Goal: Task Accomplishment & Management: Complete application form

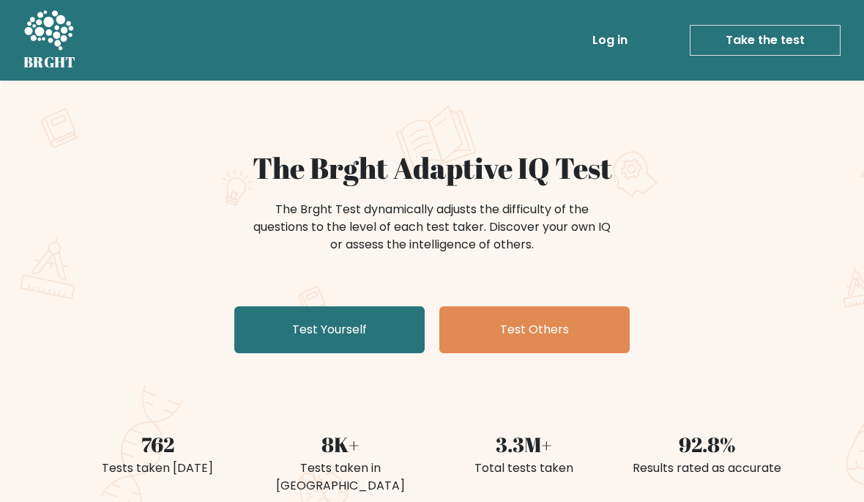
click at [351, 329] on link "Test Yourself" at bounding box center [329, 329] width 190 height 47
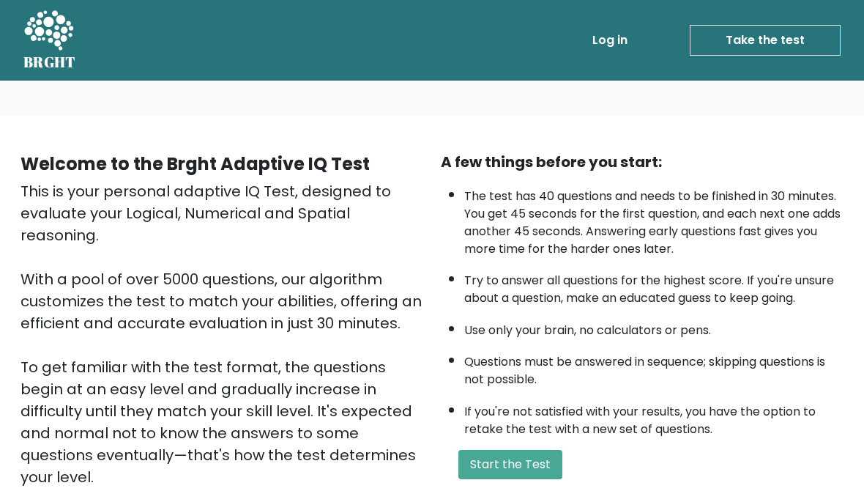
click at [503, 478] on button "Start the Test" at bounding box center [511, 464] width 104 height 29
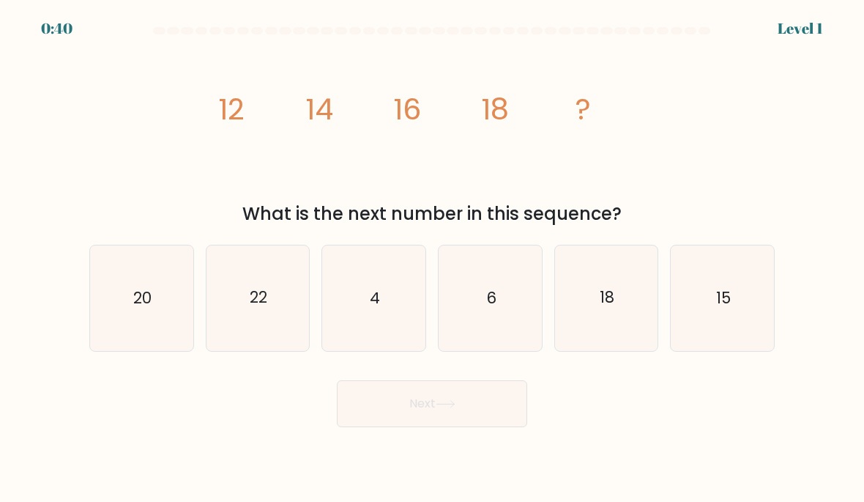
click at [130, 303] on icon "20" at bounding box center [141, 297] width 103 height 103
click at [432, 259] on input "a. 20" at bounding box center [432, 254] width 1 height 7
radio input "true"
click at [454, 407] on icon at bounding box center [446, 404] width 18 height 7
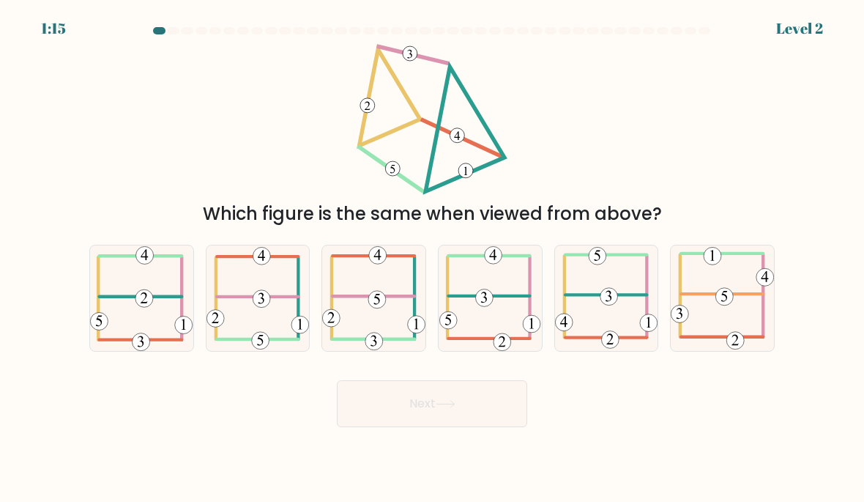
click at [412, 424] on button "Next" at bounding box center [432, 403] width 190 height 47
click at [253, 335] on icon at bounding box center [258, 298] width 103 height 104
click at [432, 259] on input "b." at bounding box center [432, 254] width 1 height 7
radio input "true"
click at [423, 423] on button "Next" at bounding box center [432, 403] width 190 height 47
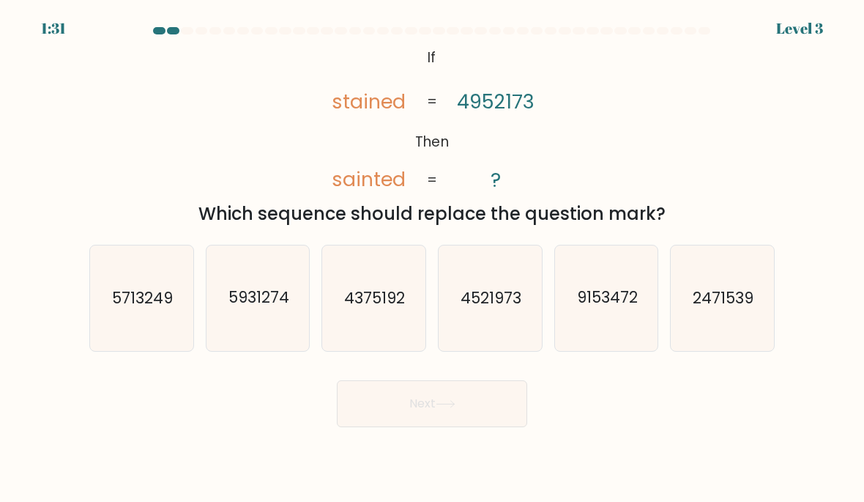
click at [508, 308] on text "4521973" at bounding box center [491, 297] width 61 height 21
click at [433, 259] on input "d. 4521973" at bounding box center [432, 254] width 1 height 7
radio input "true"
click at [464, 426] on button "Next" at bounding box center [432, 403] width 190 height 47
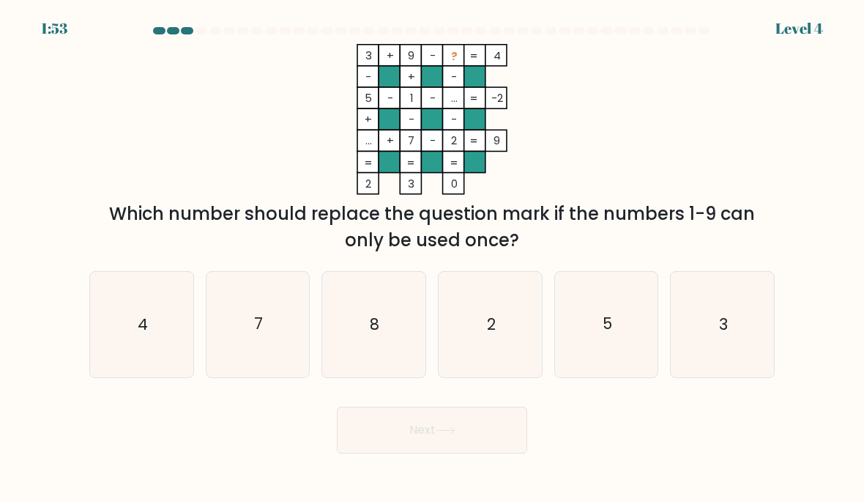
click at [382, 311] on icon "8" at bounding box center [373, 323] width 103 height 103
click at [432, 259] on input "c. 8" at bounding box center [432, 254] width 1 height 7
radio input "true"
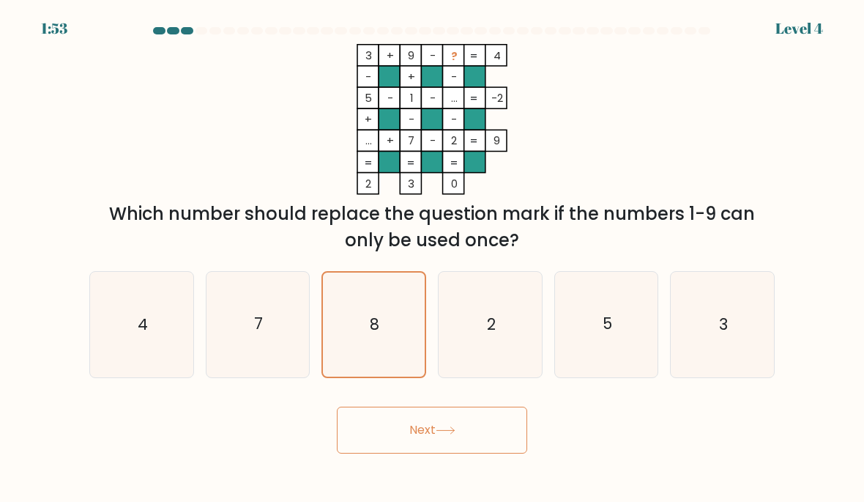
click at [397, 453] on button "Next" at bounding box center [432, 430] width 190 height 47
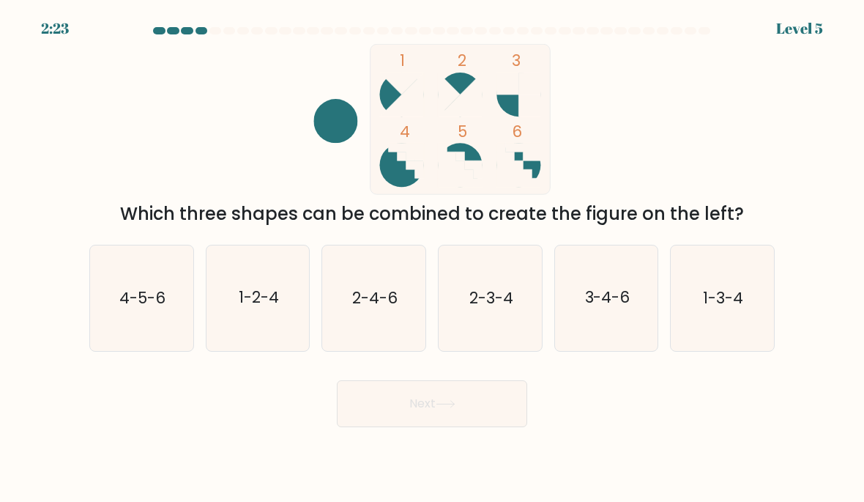
click at [165, 330] on icon "4-5-6" at bounding box center [141, 297] width 103 height 103
click at [432, 259] on input "a. 4-5-6" at bounding box center [432, 254] width 1 height 7
radio input "true"
click at [419, 418] on button "Next" at bounding box center [432, 403] width 190 height 47
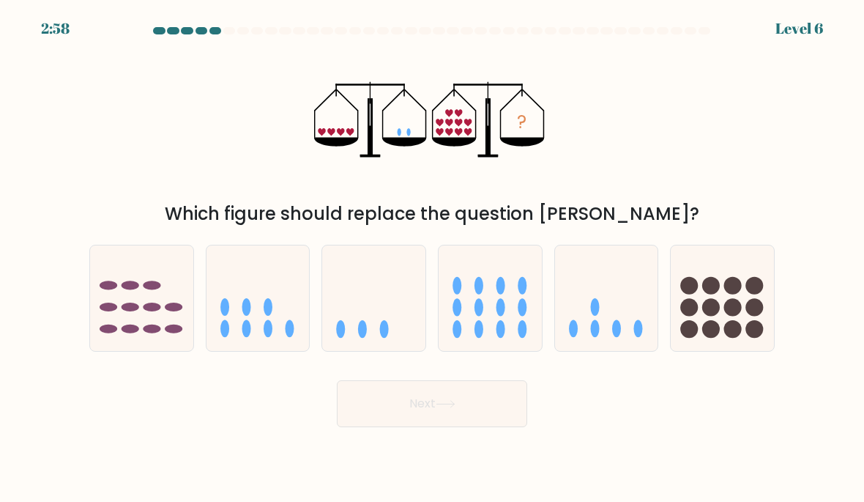
click at [599, 339] on icon at bounding box center [606, 298] width 103 height 86
click at [433, 259] on input "e." at bounding box center [432, 254] width 1 height 7
radio input "true"
click at [456, 408] on icon at bounding box center [446, 404] width 20 height 8
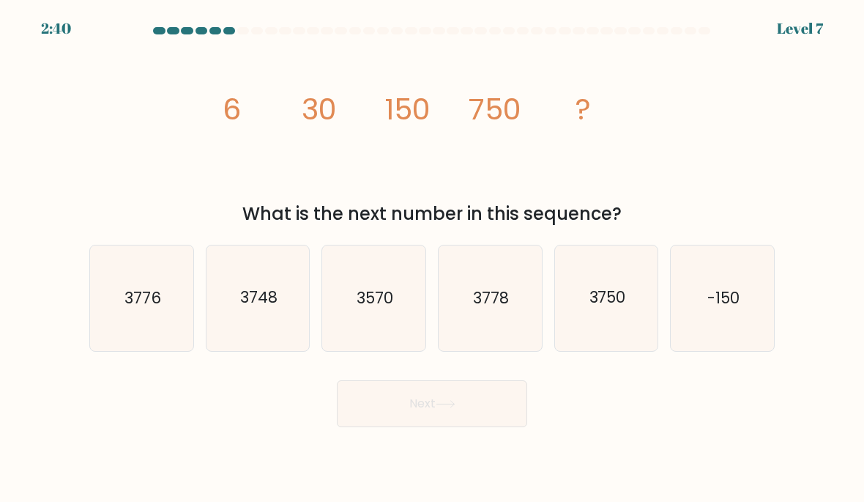
click at [614, 308] on text "3750" at bounding box center [607, 297] width 37 height 21
click at [433, 259] on input "e. 3750" at bounding box center [432, 254] width 1 height 7
radio input "true"
click at [461, 426] on button "Next" at bounding box center [432, 403] width 190 height 47
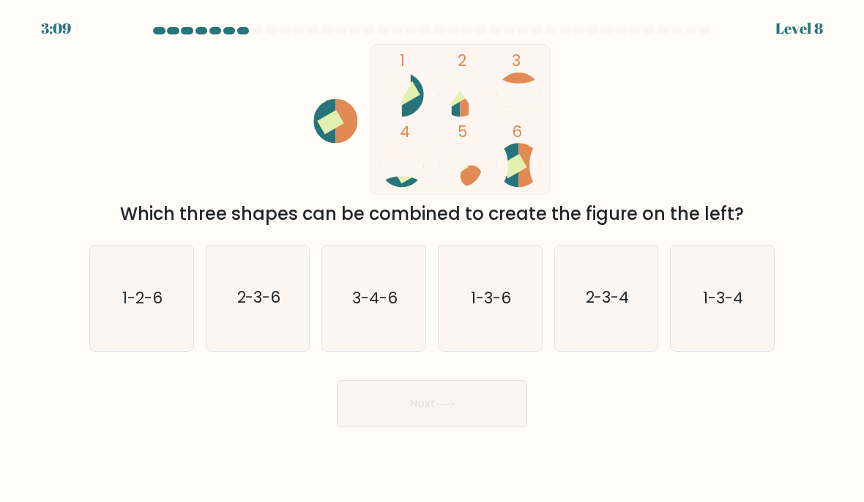
click at [370, 308] on text "3-4-6" at bounding box center [374, 297] width 45 height 21
click at [432, 259] on input "c. 3-4-6" at bounding box center [432, 254] width 1 height 7
radio input "true"
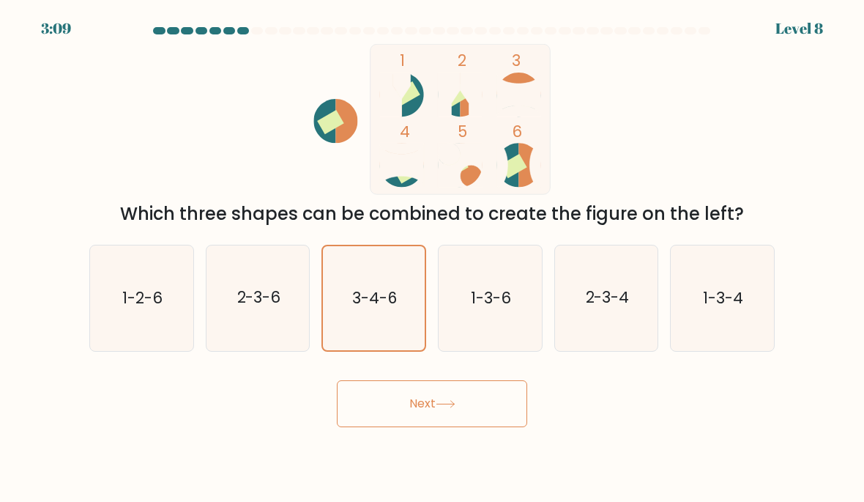
click at [377, 425] on button "Next" at bounding box center [432, 403] width 190 height 47
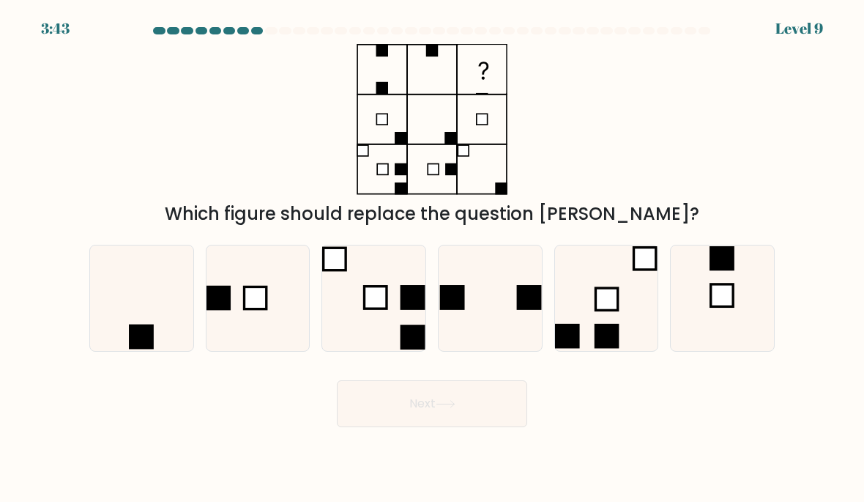
click at [118, 349] on icon at bounding box center [141, 297] width 103 height 103
click at [432, 259] on input "a." at bounding box center [432, 254] width 1 height 7
radio input "true"
click at [453, 427] on button "Next" at bounding box center [432, 403] width 190 height 47
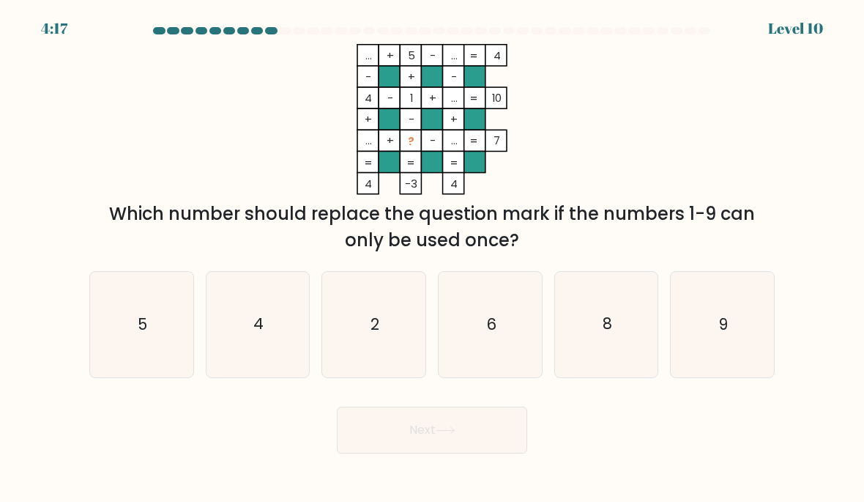
click at [718, 366] on icon "9" at bounding box center [722, 323] width 103 height 103
click at [433, 259] on input "f. 9" at bounding box center [432, 254] width 1 height 7
radio input "true"
click at [467, 450] on button "Next" at bounding box center [432, 430] width 190 height 47
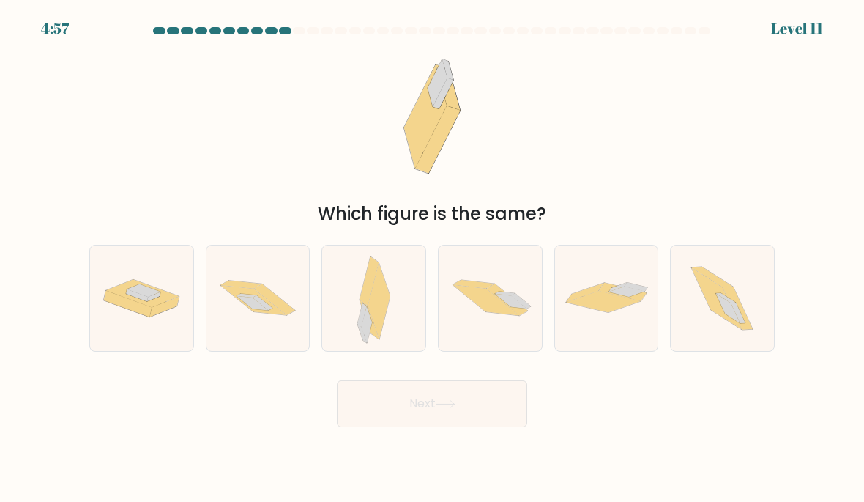
click at [747, 329] on icon at bounding box center [739, 307] width 30 height 42
click at [433, 259] on input "f." at bounding box center [432, 254] width 1 height 7
radio input "true"
click at [437, 427] on button "Next" at bounding box center [432, 403] width 190 height 47
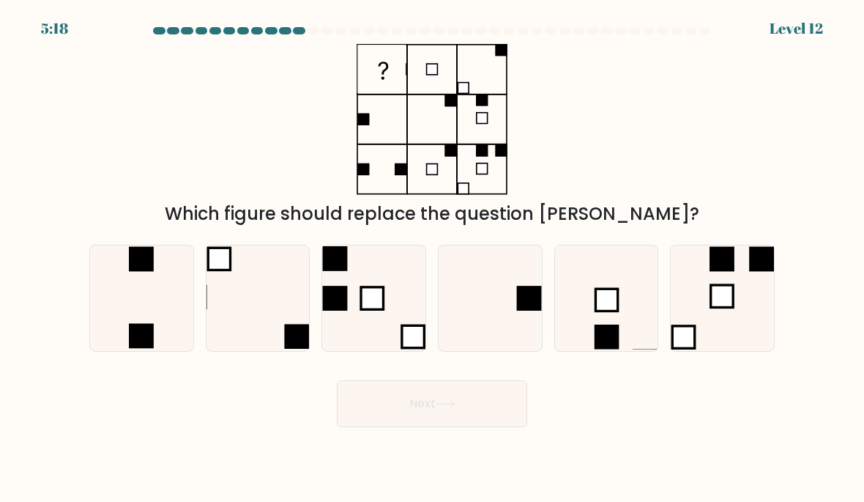
click at [517, 278] on icon at bounding box center [490, 297] width 103 height 103
click at [433, 259] on input "d." at bounding box center [432, 254] width 1 height 7
radio input "true"
click at [461, 420] on button "Next" at bounding box center [432, 403] width 190 height 47
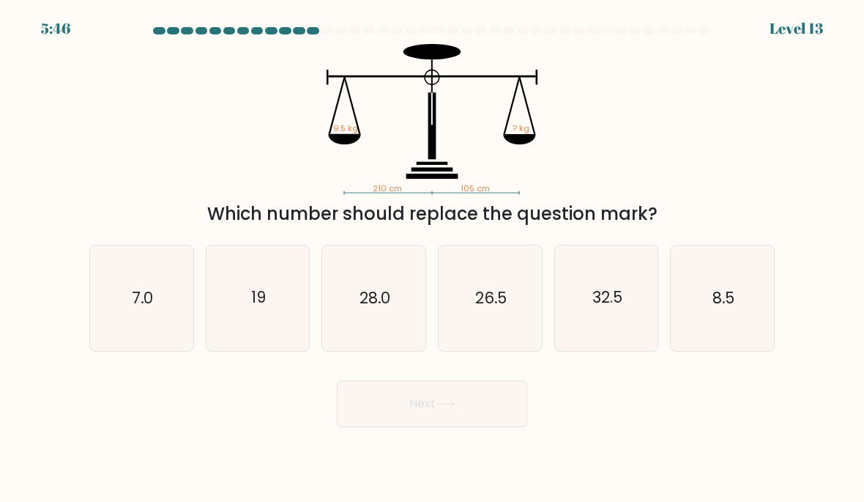
click at [254, 338] on icon "19" at bounding box center [258, 297] width 103 height 103
click at [432, 259] on input "b. 19" at bounding box center [432, 254] width 1 height 7
radio input "true"
click at [410, 421] on button "Next" at bounding box center [432, 403] width 190 height 47
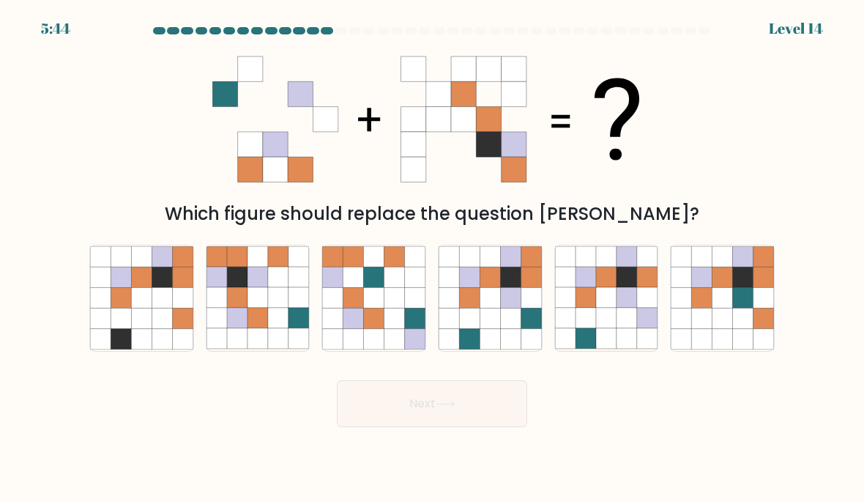
click at [248, 349] on icon at bounding box center [258, 339] width 21 height 21
click at [432, 259] on input "b." at bounding box center [432, 254] width 1 height 7
radio input "true"
click at [383, 416] on button "Next" at bounding box center [432, 403] width 190 height 47
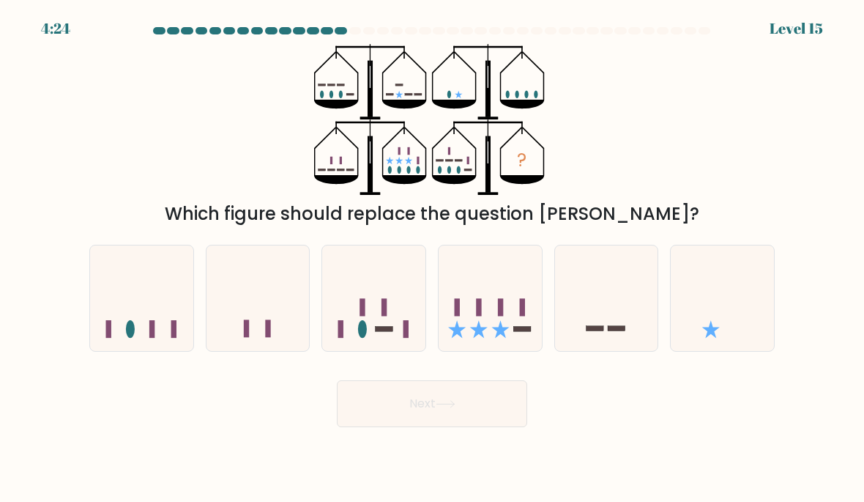
click at [511, 297] on icon at bounding box center [490, 298] width 103 height 86
click at [433, 259] on input "d." at bounding box center [432, 254] width 1 height 7
radio input "true"
click at [492, 423] on button "Next" at bounding box center [432, 403] width 190 height 47
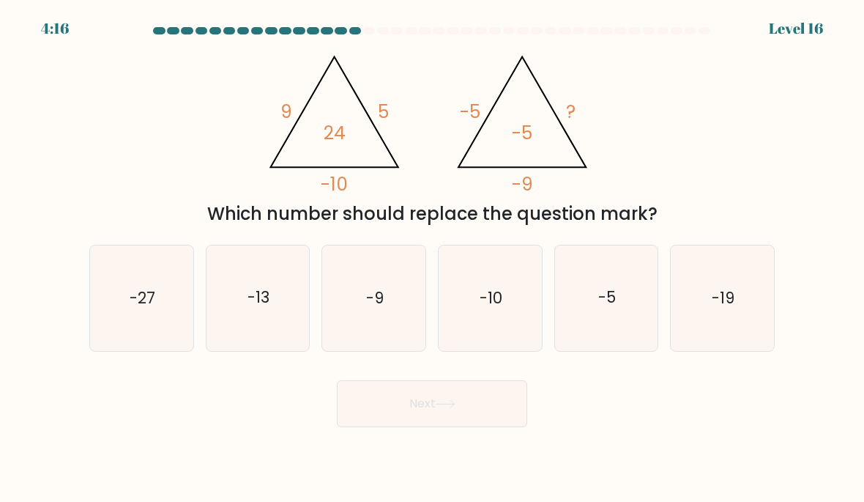
click at [360, 334] on icon "-9" at bounding box center [373, 297] width 103 height 103
click at [432, 259] on input "c. -9" at bounding box center [432, 254] width 1 height 7
radio input "true"
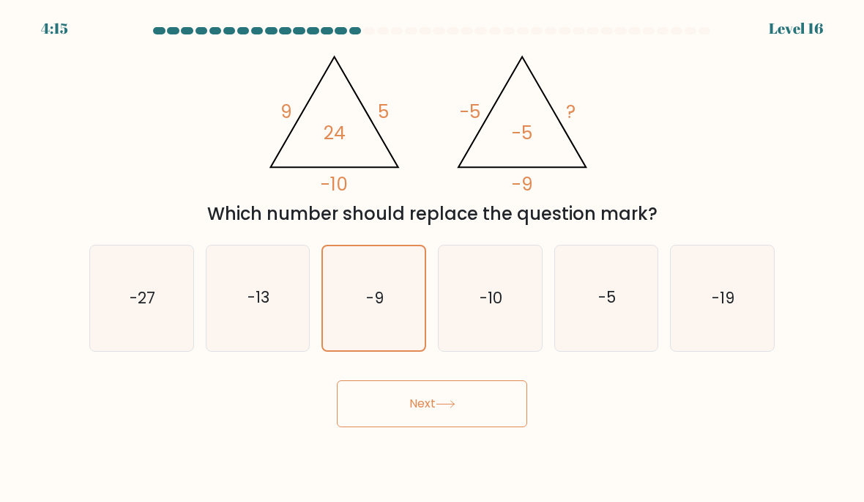
click at [400, 420] on button "Next" at bounding box center [432, 403] width 190 height 47
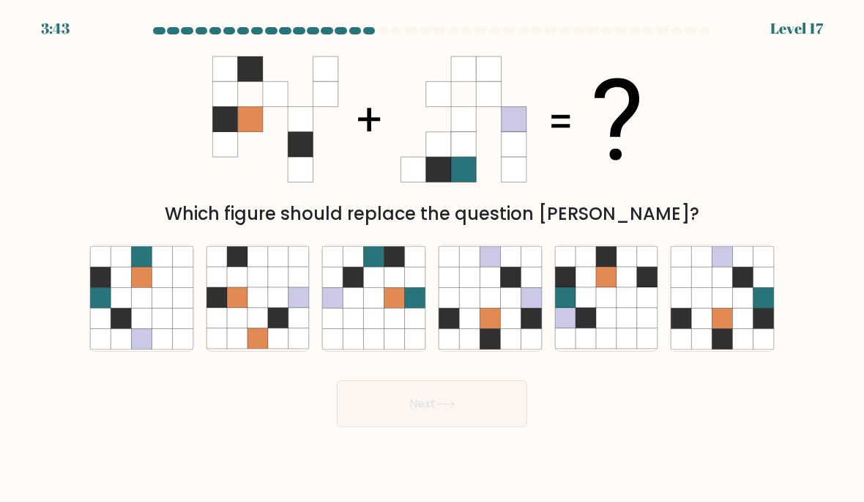
click at [723, 288] on icon at bounding box center [723, 277] width 21 height 21
click at [433, 259] on input "f." at bounding box center [432, 254] width 1 height 7
radio input "true"
click at [480, 427] on button "Next" at bounding box center [432, 403] width 190 height 47
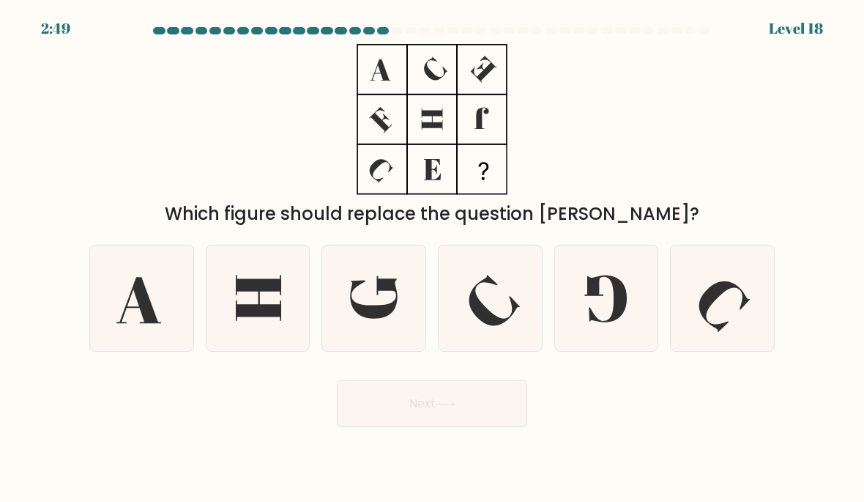
click at [267, 346] on icon at bounding box center [258, 297] width 103 height 103
click at [432, 259] on input "b." at bounding box center [432, 254] width 1 height 7
radio input "true"
click at [407, 427] on button "Next" at bounding box center [432, 403] width 190 height 47
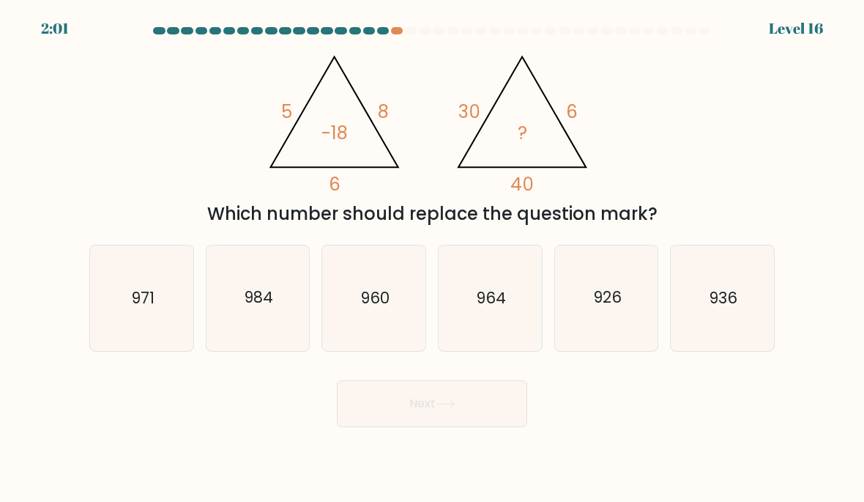
click at [631, 302] on icon "926" at bounding box center [606, 297] width 103 height 103
click at [433, 259] on input "e. 926" at bounding box center [432, 254] width 1 height 7
radio input "true"
click at [464, 427] on button "Next" at bounding box center [432, 403] width 190 height 47
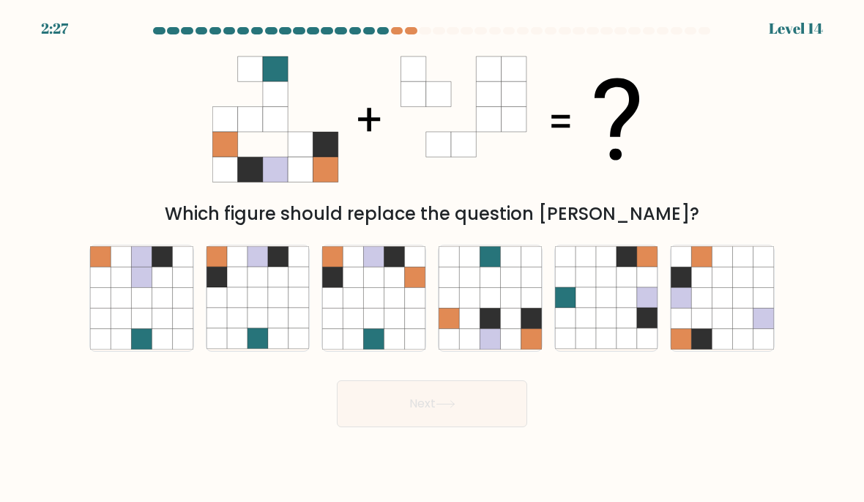
click at [402, 329] on icon at bounding box center [395, 318] width 21 height 21
click at [432, 259] on input "c." at bounding box center [432, 254] width 1 height 7
radio input "true"
click at [379, 427] on button "Next" at bounding box center [432, 403] width 190 height 47
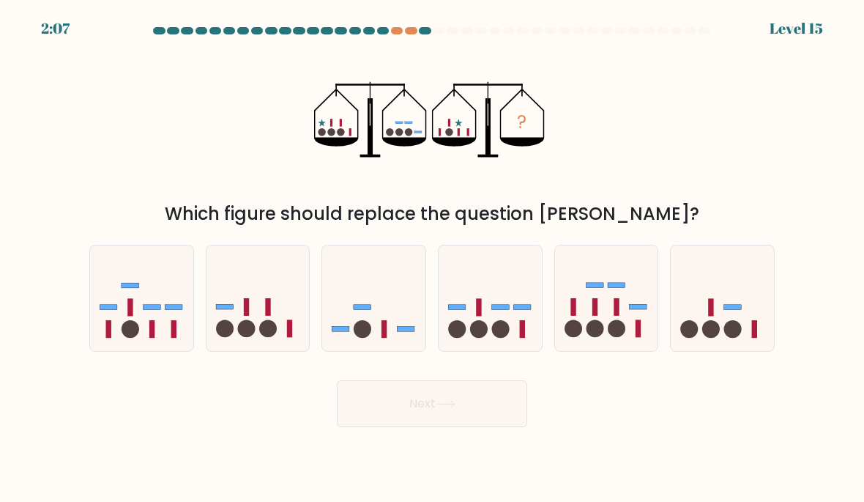
click at [347, 333] on icon at bounding box center [373, 298] width 103 height 86
click at [432, 259] on input "c." at bounding box center [432, 254] width 1 height 7
radio input "true"
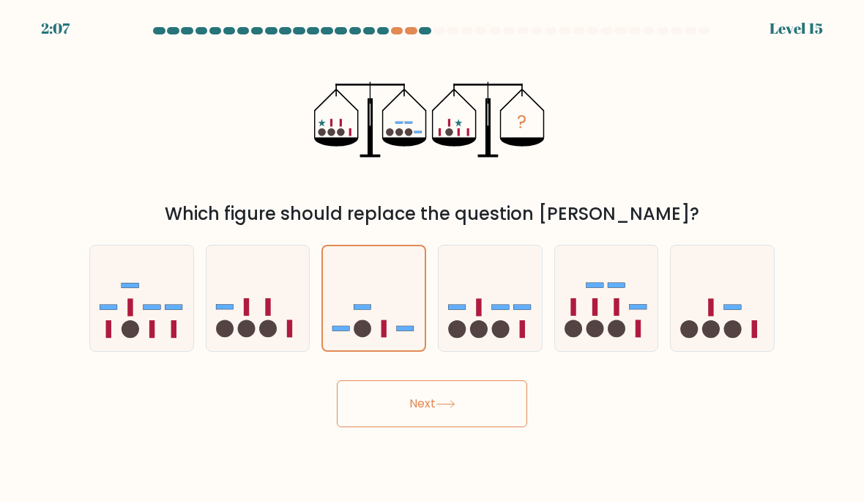
click at [390, 427] on button "Next" at bounding box center [432, 403] width 190 height 47
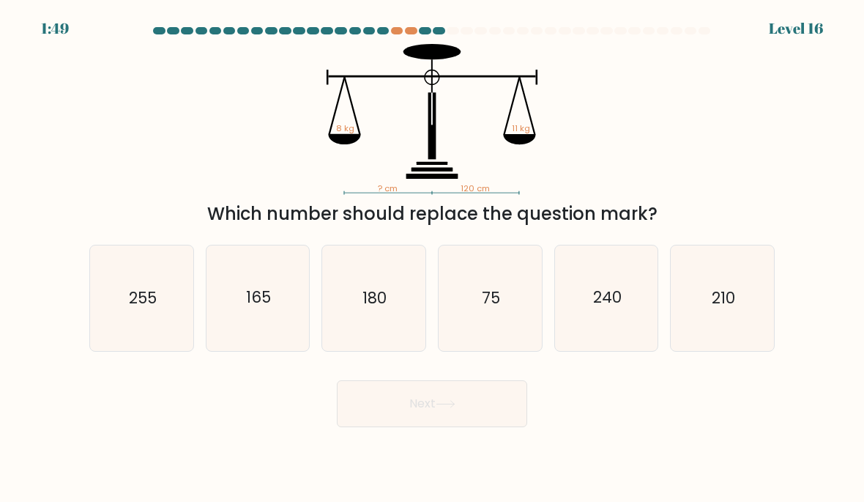
click at [365, 336] on icon "180" at bounding box center [373, 297] width 103 height 103
click at [432, 259] on input "c. 180" at bounding box center [432, 254] width 1 height 7
radio input "true"
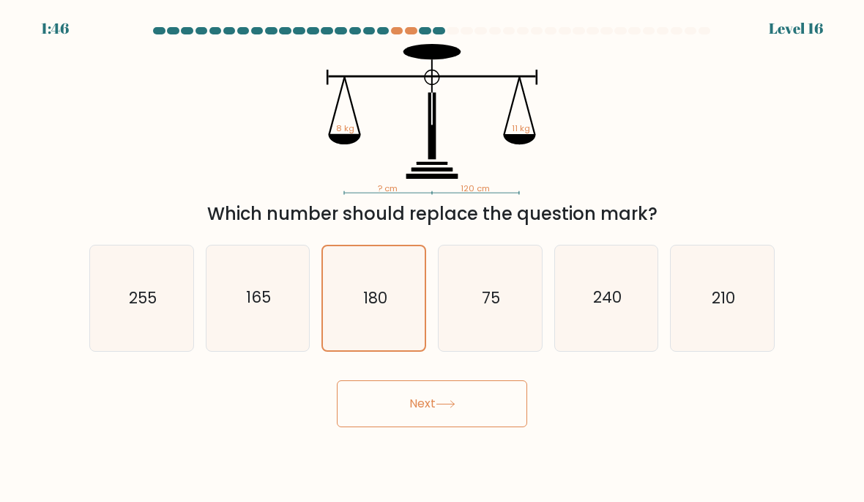
click at [384, 421] on button "Next" at bounding box center [432, 403] width 190 height 47
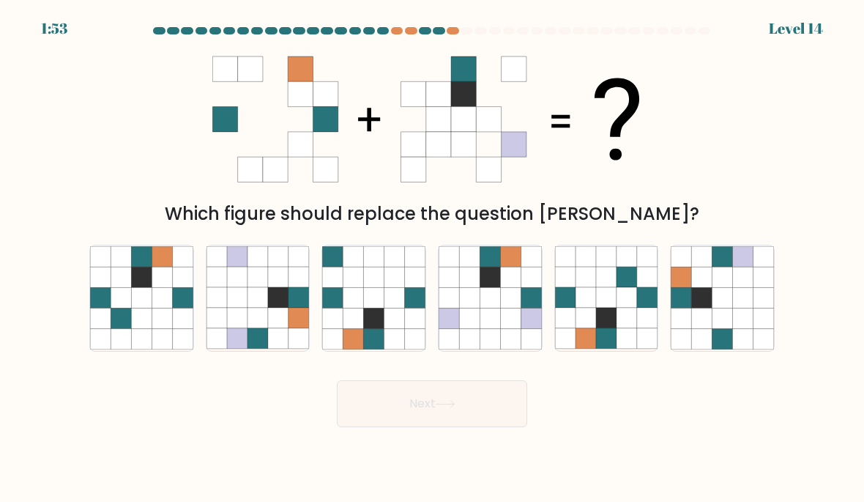
click at [720, 308] on icon at bounding box center [723, 298] width 21 height 21
click at [433, 259] on input "f." at bounding box center [432, 254] width 1 height 7
radio input "true"
click at [461, 427] on button "Next" at bounding box center [432, 403] width 190 height 47
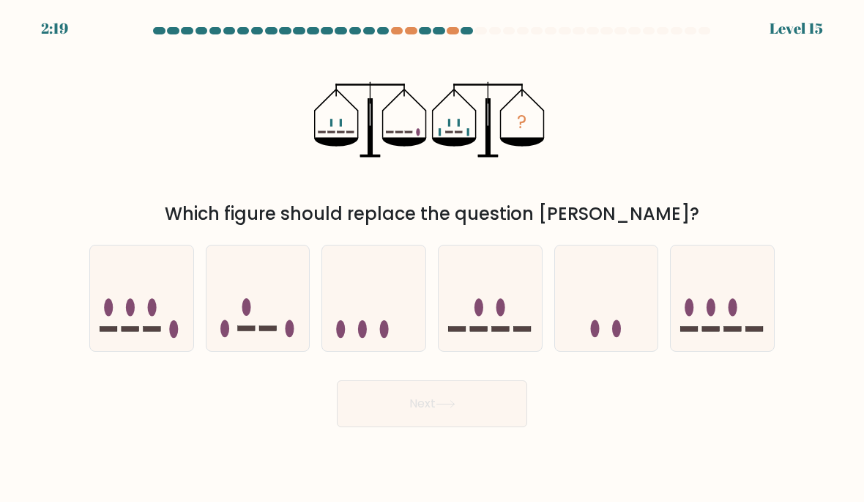
click at [498, 341] on icon at bounding box center [490, 298] width 103 height 86
click at [433, 259] on input "d." at bounding box center [432, 254] width 1 height 7
radio input "true"
click at [494, 423] on button "Next" at bounding box center [432, 403] width 190 height 47
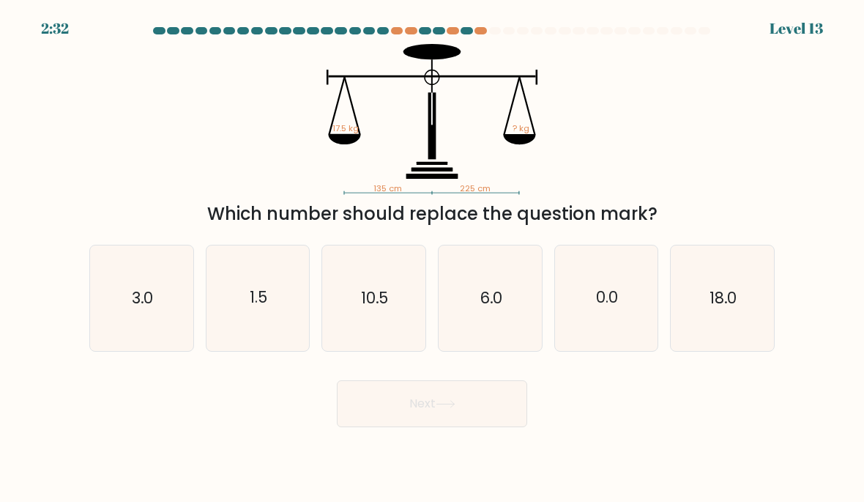
click at [361, 344] on icon "10.5" at bounding box center [373, 297] width 103 height 103
click at [432, 259] on input "c. 10.5" at bounding box center [432, 254] width 1 height 7
radio input "true"
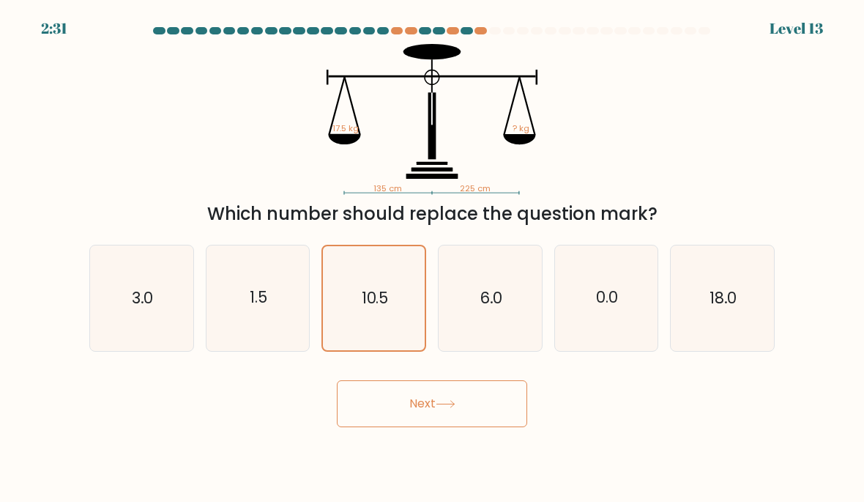
click at [379, 427] on button "Next" at bounding box center [432, 403] width 190 height 47
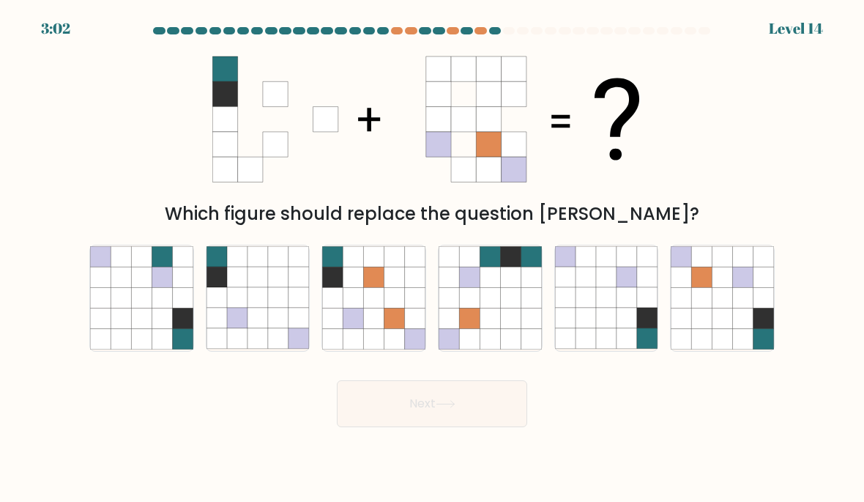
click at [734, 288] on icon at bounding box center [743, 277] width 21 height 21
click at [433, 259] on input "f." at bounding box center [432, 254] width 1 height 7
radio input "true"
click at [437, 423] on button "Next" at bounding box center [432, 403] width 190 height 47
click at [442, 408] on icon at bounding box center [446, 404] width 20 height 8
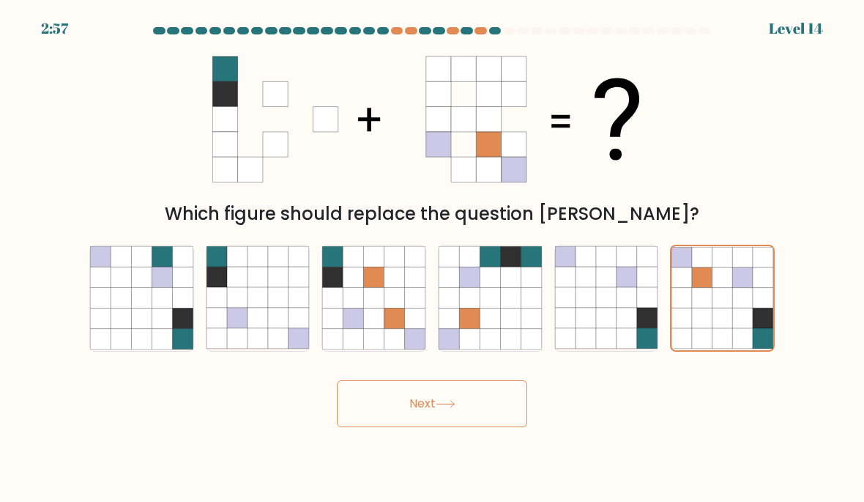
click at [432, 409] on button "Next" at bounding box center [432, 403] width 190 height 47
click at [701, 308] on icon at bounding box center [702, 298] width 21 height 21
click at [433, 259] on input "f." at bounding box center [432, 254] width 1 height 7
click at [467, 427] on button "Next" at bounding box center [432, 403] width 190 height 47
click at [470, 418] on button "Next" at bounding box center [432, 403] width 190 height 47
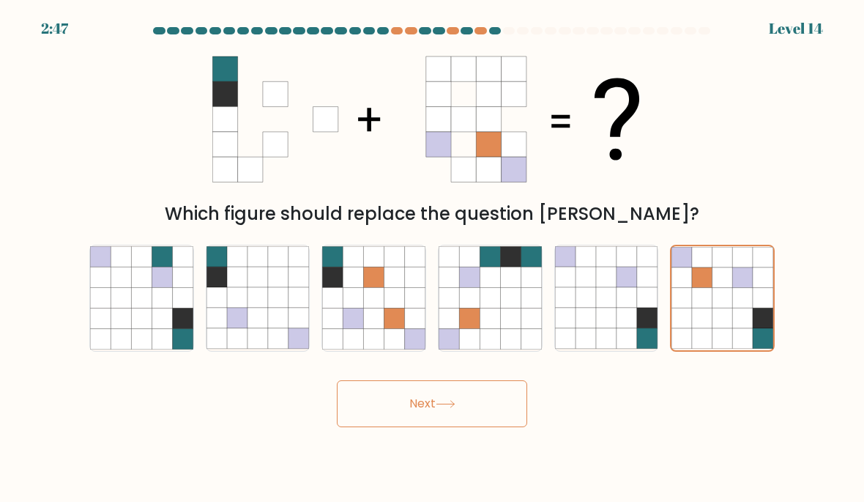
click at [420, 420] on button "Next" at bounding box center [432, 403] width 190 height 47
click at [420, 419] on button "Next" at bounding box center [432, 403] width 190 height 47
click at [412, 427] on button "Next" at bounding box center [432, 403] width 190 height 47
click at [392, 453] on body "2:46 Level 14" at bounding box center [432, 251] width 864 height 502
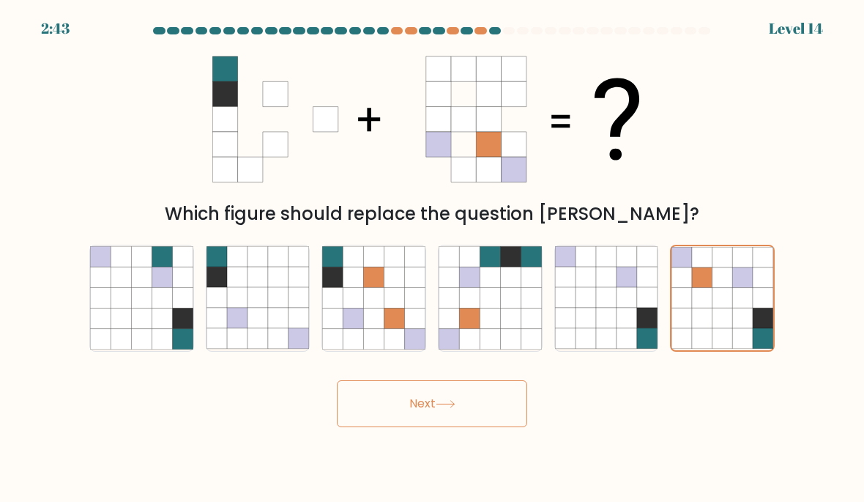
scroll to position [8, 0]
click at [448, 403] on button "Next" at bounding box center [432, 403] width 190 height 47
click at [604, 418] on div "Next" at bounding box center [432, 398] width 703 height 58
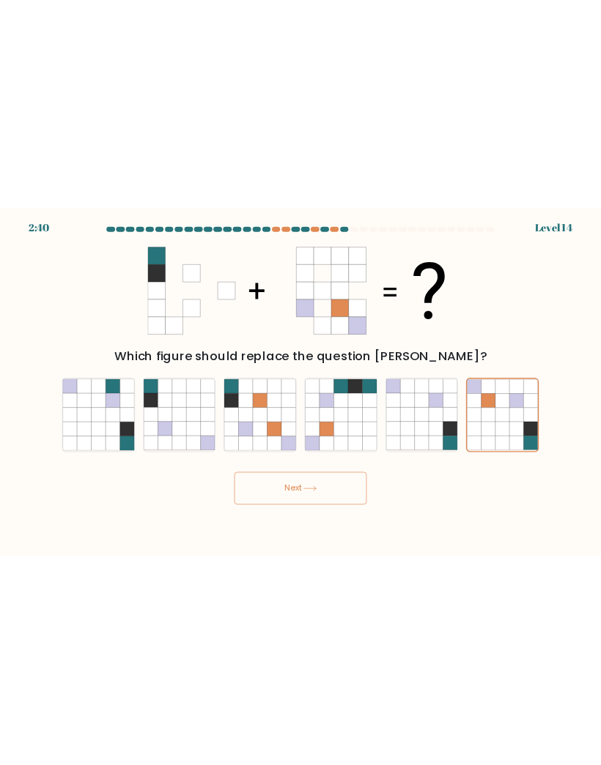
scroll to position [0, 0]
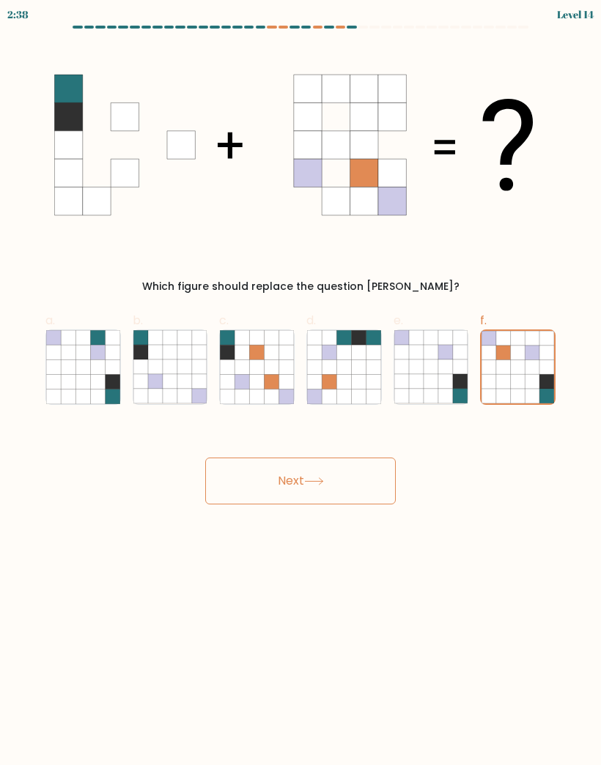
click at [330, 470] on button "Next" at bounding box center [300, 481] width 190 height 47
click at [335, 470] on button "Next" at bounding box center [300, 481] width 190 height 47
click at [335, 485] on button "Next" at bounding box center [300, 481] width 190 height 47
click at [334, 484] on button "Next" at bounding box center [300, 481] width 190 height 47
click at [352, 488] on button "Next" at bounding box center [300, 481] width 190 height 47
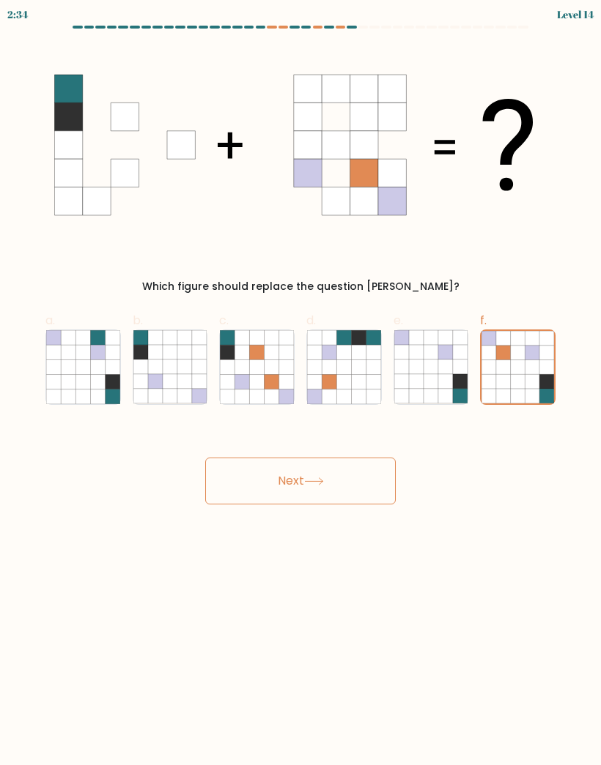
click at [352, 487] on button "Next" at bounding box center [300, 481] width 190 height 47
click at [513, 344] on icon at bounding box center [518, 338] width 15 height 15
click at [301, 383] on input "f." at bounding box center [300, 388] width 1 height 10
click at [445, 363] on icon at bounding box center [445, 367] width 15 height 15
click at [301, 383] on input "e." at bounding box center [300, 388] width 1 height 10
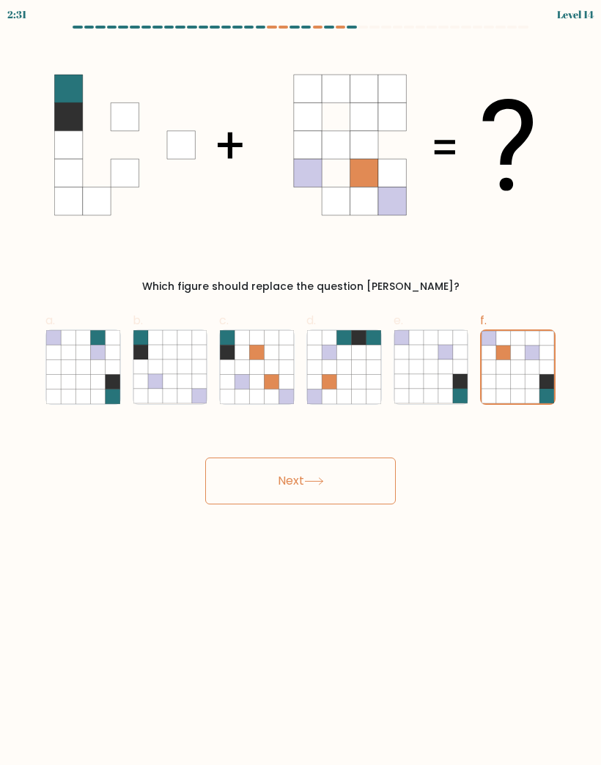
radio input "true"
click at [495, 356] on icon at bounding box center [488, 352] width 15 height 15
click at [301, 383] on input "f." at bounding box center [300, 388] width 1 height 10
radio input "true"
click at [374, 484] on button "Next" at bounding box center [300, 481] width 190 height 47
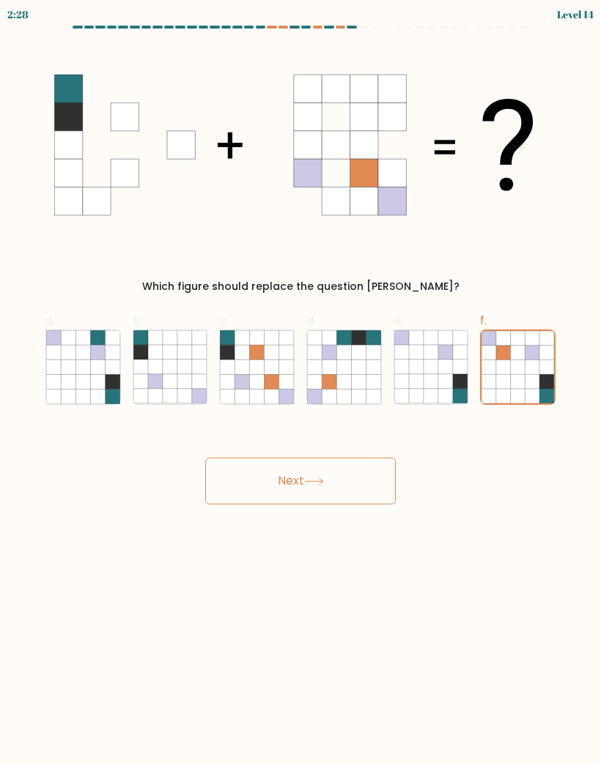
click at [363, 483] on button "Next" at bounding box center [300, 481] width 190 height 47
click at [364, 480] on button "Next" at bounding box center [300, 481] width 190 height 47
click at [363, 479] on button "Next" at bounding box center [300, 481] width 190 height 47
click at [367, 486] on button "Next" at bounding box center [300, 481] width 190 height 47
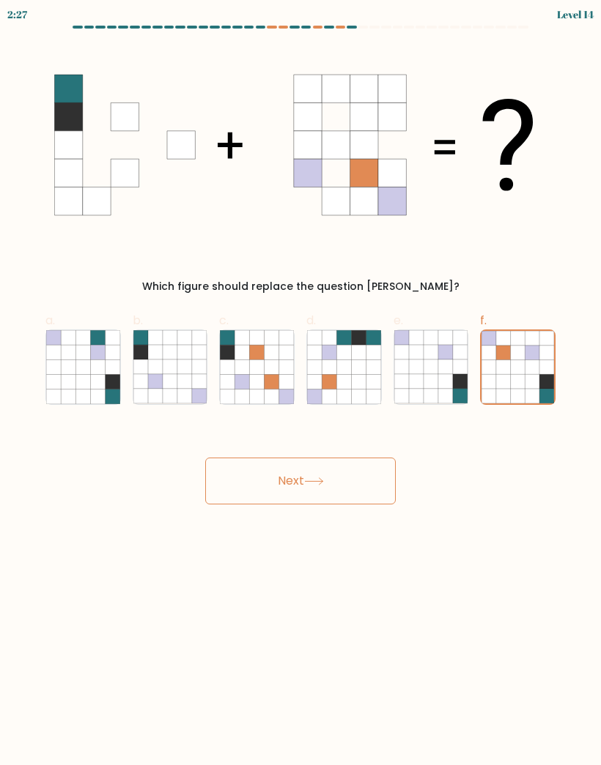
click at [367, 486] on button "Next" at bounding box center [300, 481] width 190 height 47
click at [369, 486] on button "Next" at bounding box center [300, 481] width 190 height 47
click at [368, 485] on button "Next" at bounding box center [300, 481] width 190 height 47
click at [362, 489] on button "Next" at bounding box center [300, 481] width 190 height 47
click at [361, 488] on button "Next" at bounding box center [300, 481] width 190 height 47
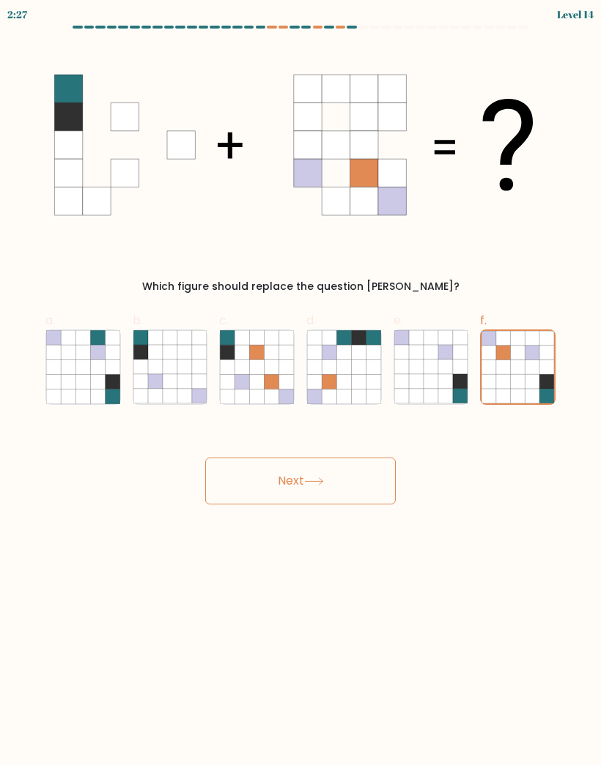
click at [290, 479] on button "Next" at bounding box center [300, 481] width 190 height 47
click at [317, 489] on button "Next" at bounding box center [300, 481] width 190 height 47
click at [327, 498] on button "Next" at bounding box center [300, 481] width 190 height 47
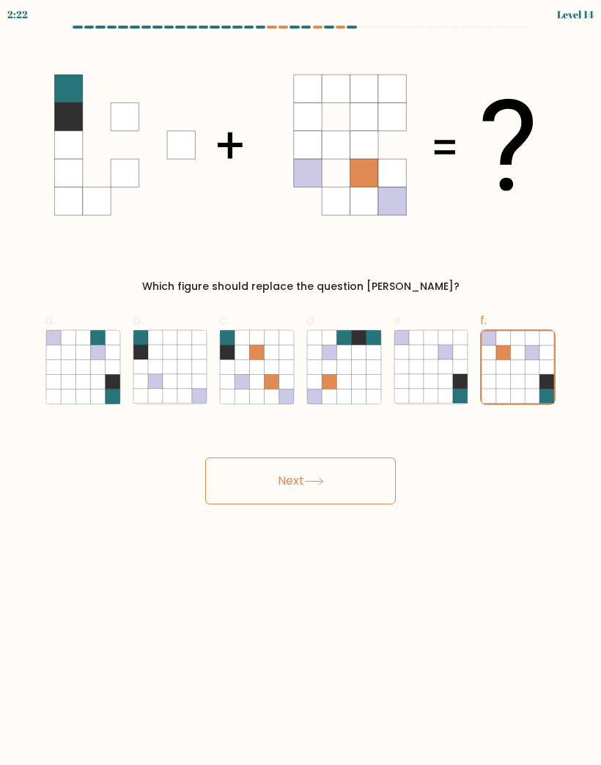
click at [334, 481] on button "Next" at bounding box center [300, 481] width 190 height 47
click at [354, 484] on button "Next" at bounding box center [300, 481] width 190 height 47
click at [353, 484] on button "Next" at bounding box center [300, 481] width 190 height 47
click at [371, 480] on button "Next" at bounding box center [300, 481] width 190 height 47
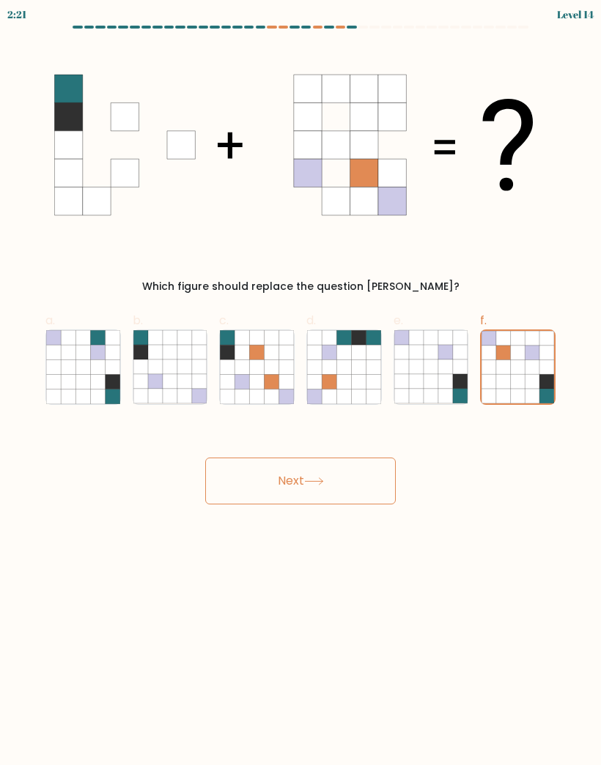
click at [371, 480] on button "Next" at bounding box center [300, 481] width 190 height 47
click at [369, 483] on button "Next" at bounding box center [300, 481] width 190 height 47
click at [368, 483] on button "Next" at bounding box center [300, 481] width 190 height 47
click at [349, 497] on button "Next" at bounding box center [300, 481] width 190 height 47
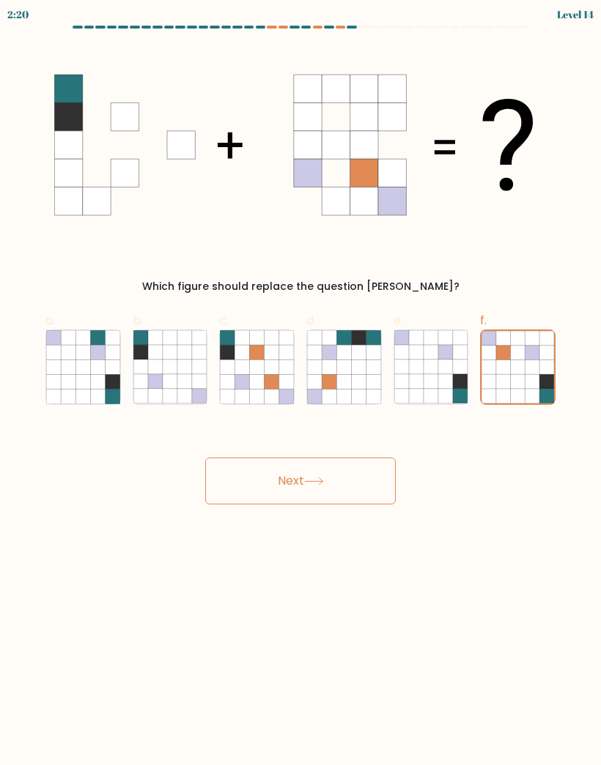
click at [335, 485] on button "Next" at bounding box center [300, 481] width 190 height 47
click at [439, 501] on body "2:18 Level 14" at bounding box center [300, 382] width 601 height 765
